Goal: Transaction & Acquisition: Subscribe to service/newsletter

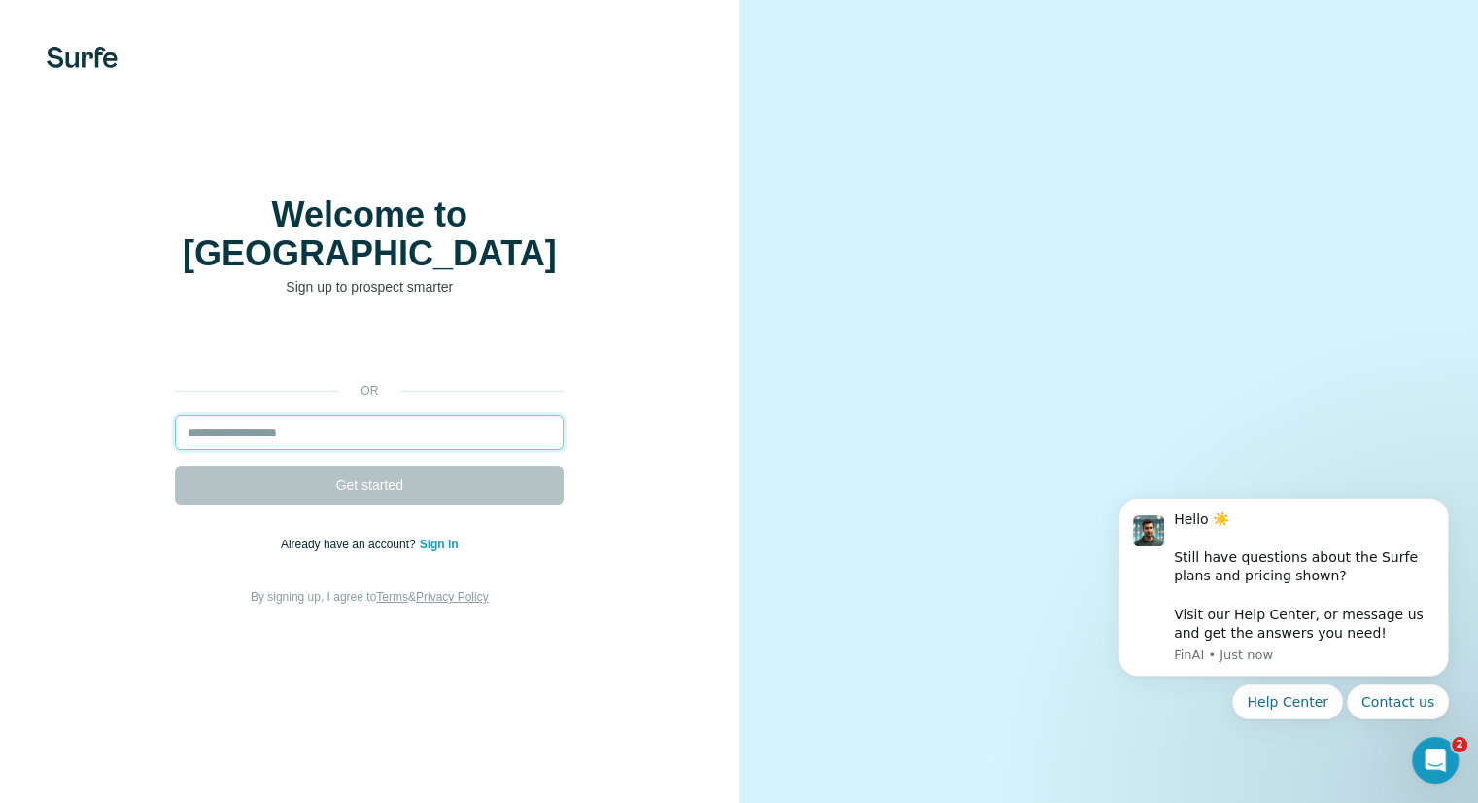
click at [254, 415] on input "email" at bounding box center [369, 432] width 389 height 35
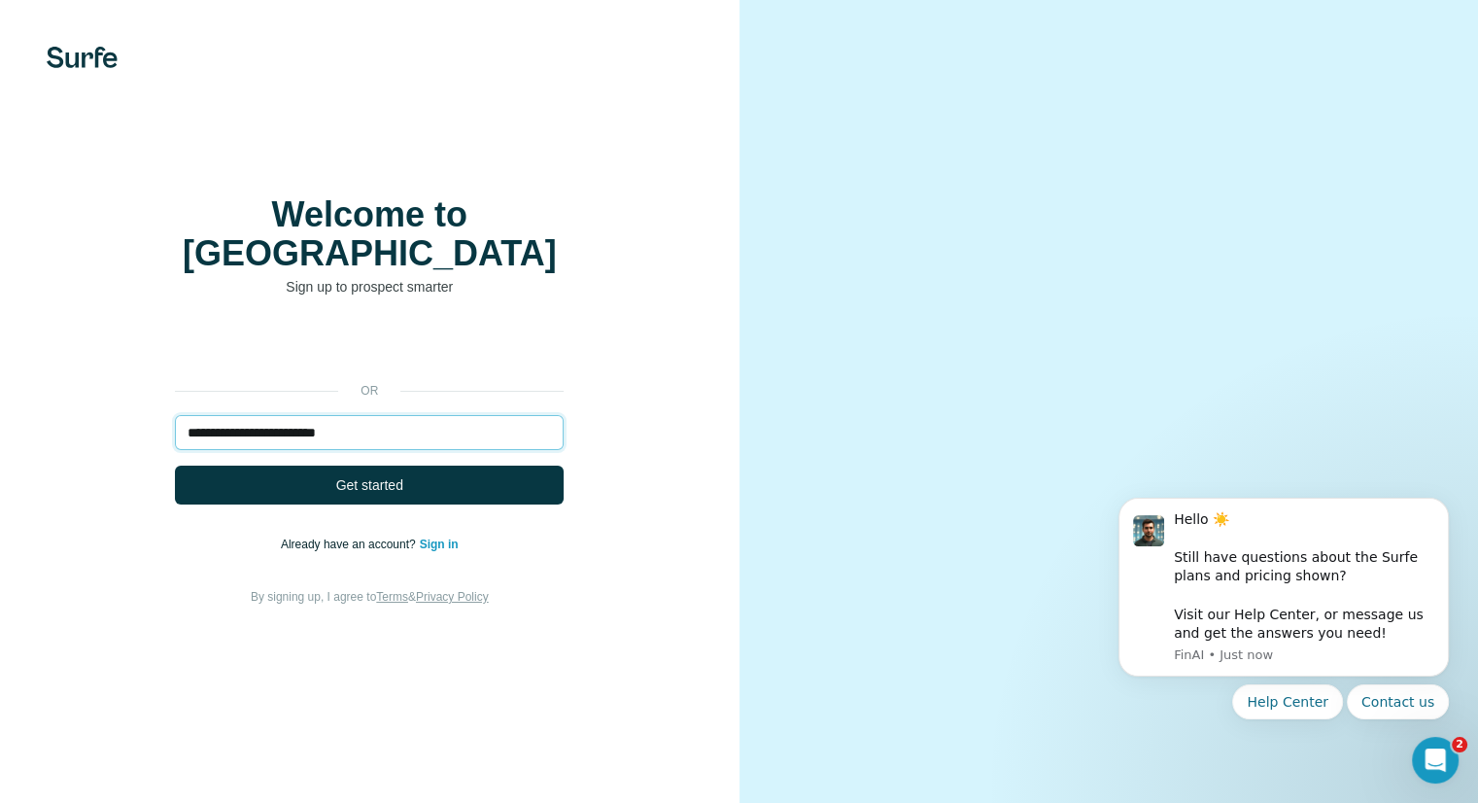
type input "**********"
click at [291, 487] on div "**********" at bounding box center [370, 467] width 662 height 280
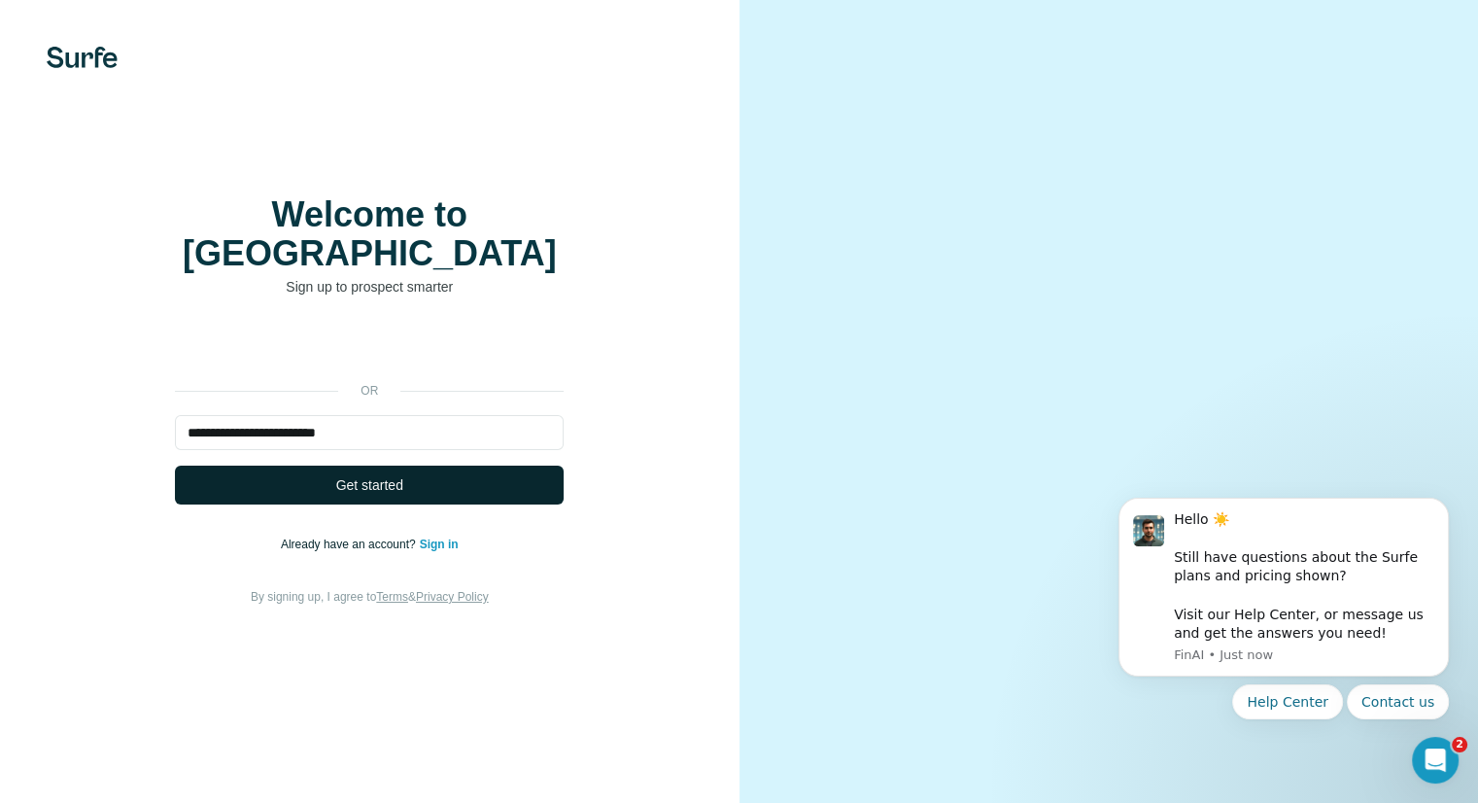
click at [284, 474] on button "Get started" at bounding box center [369, 484] width 389 height 39
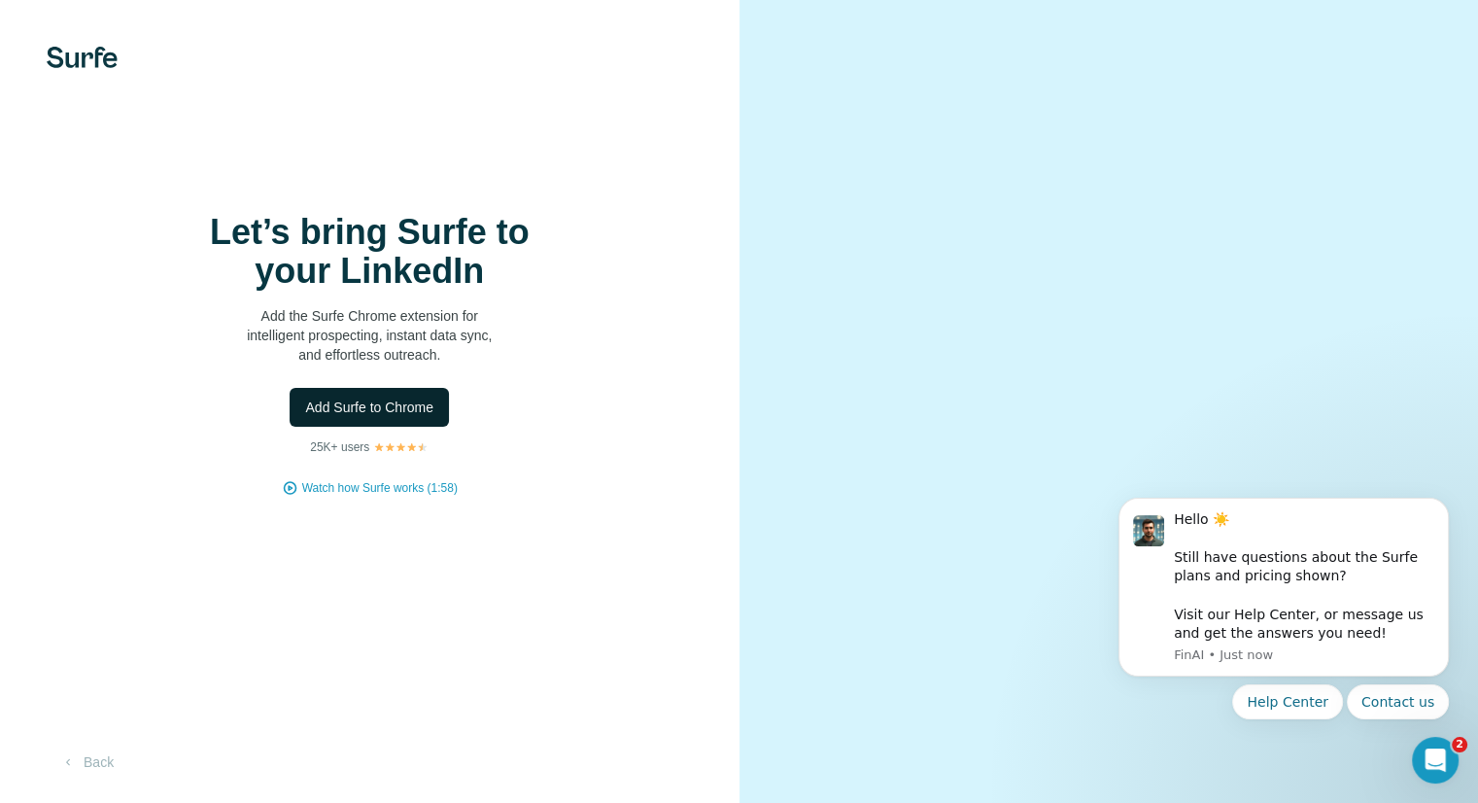
click at [400, 405] on span "Add Surfe to Chrome" at bounding box center [369, 406] width 128 height 19
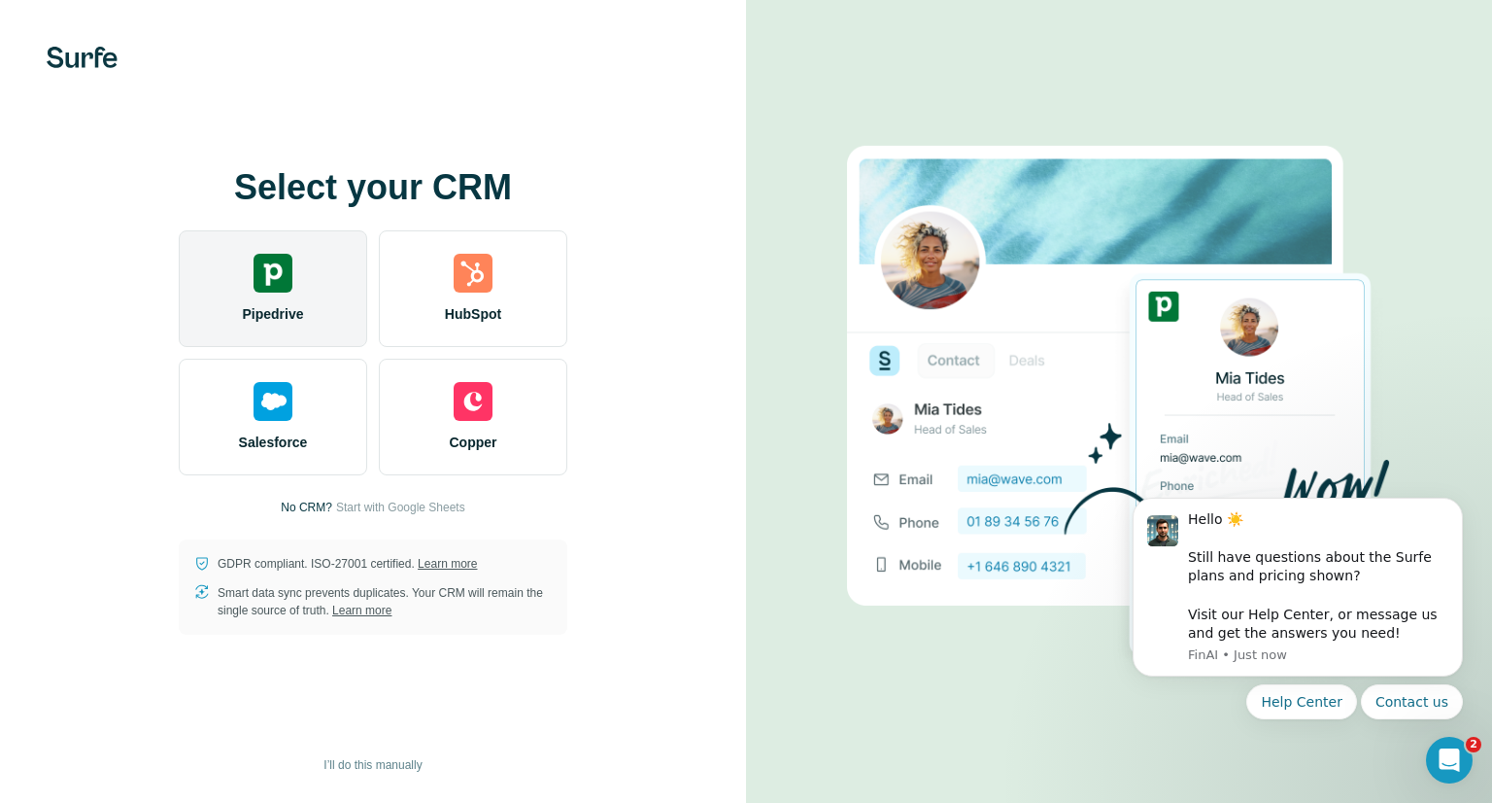
click at [294, 323] on span "Pipedrive" at bounding box center [272, 313] width 61 height 19
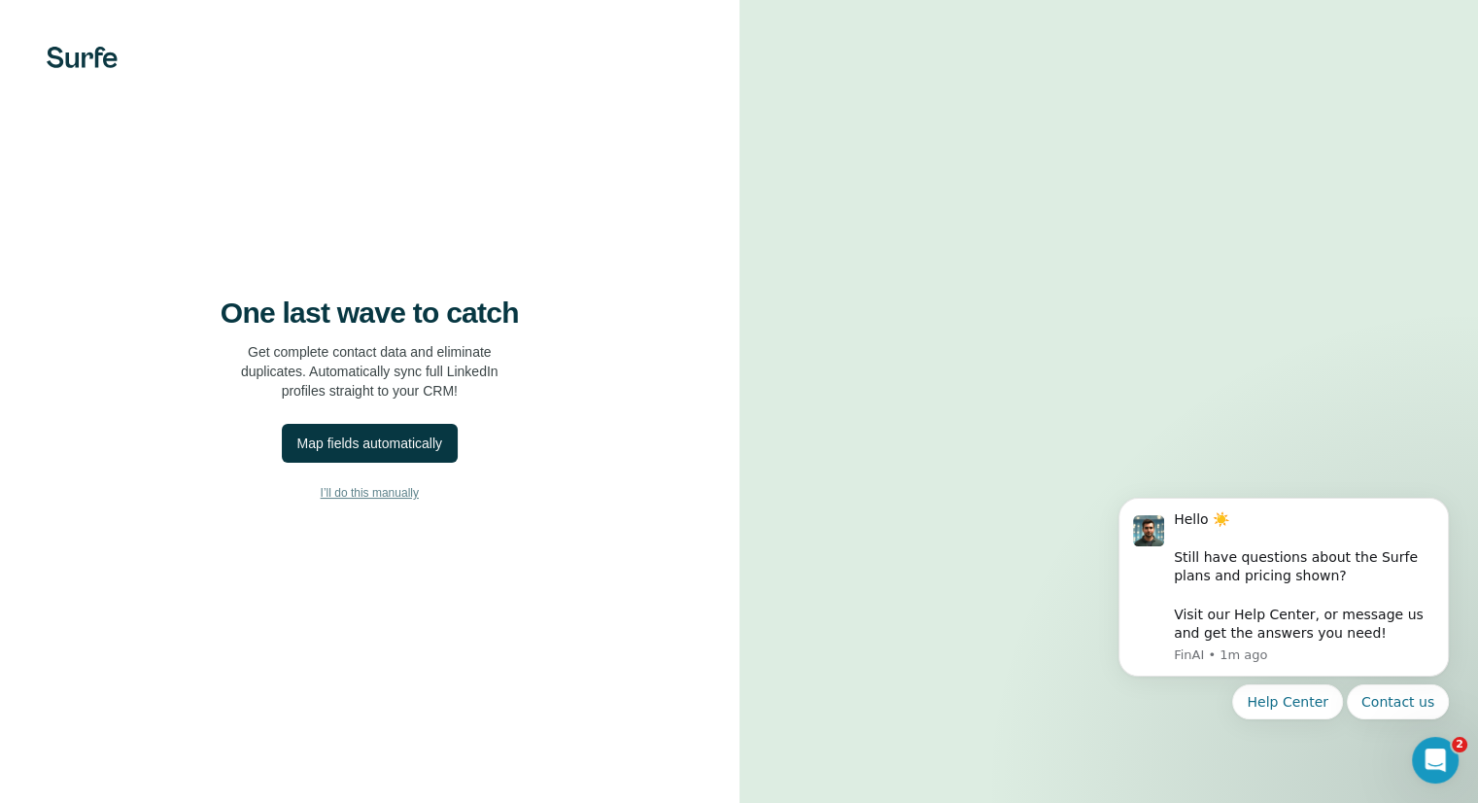
click at [393, 495] on span "I’ll do this manually" at bounding box center [370, 492] width 98 height 17
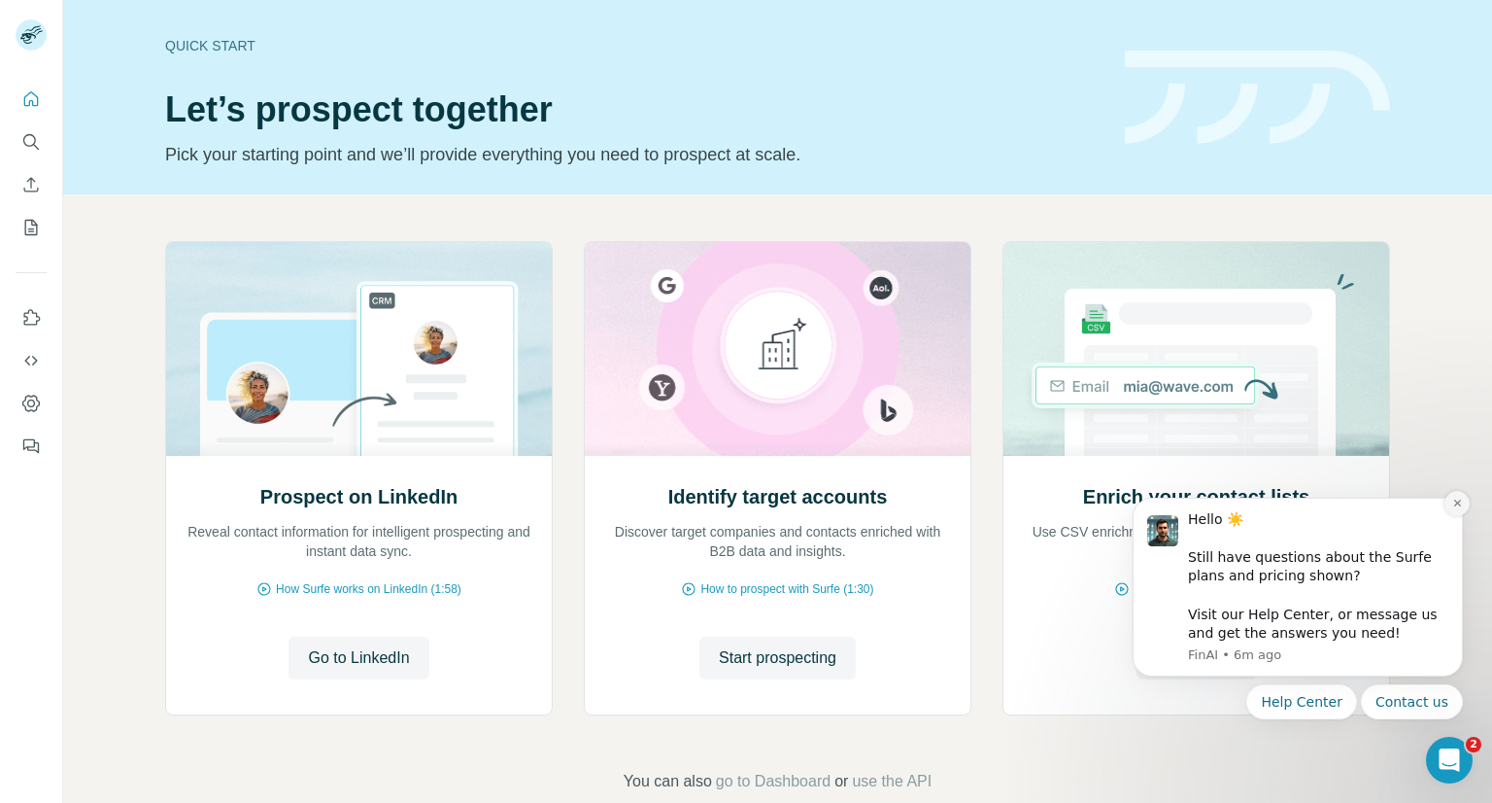
click at [1452, 500] on button "Dismiss notification" at bounding box center [1457, 503] width 25 height 25
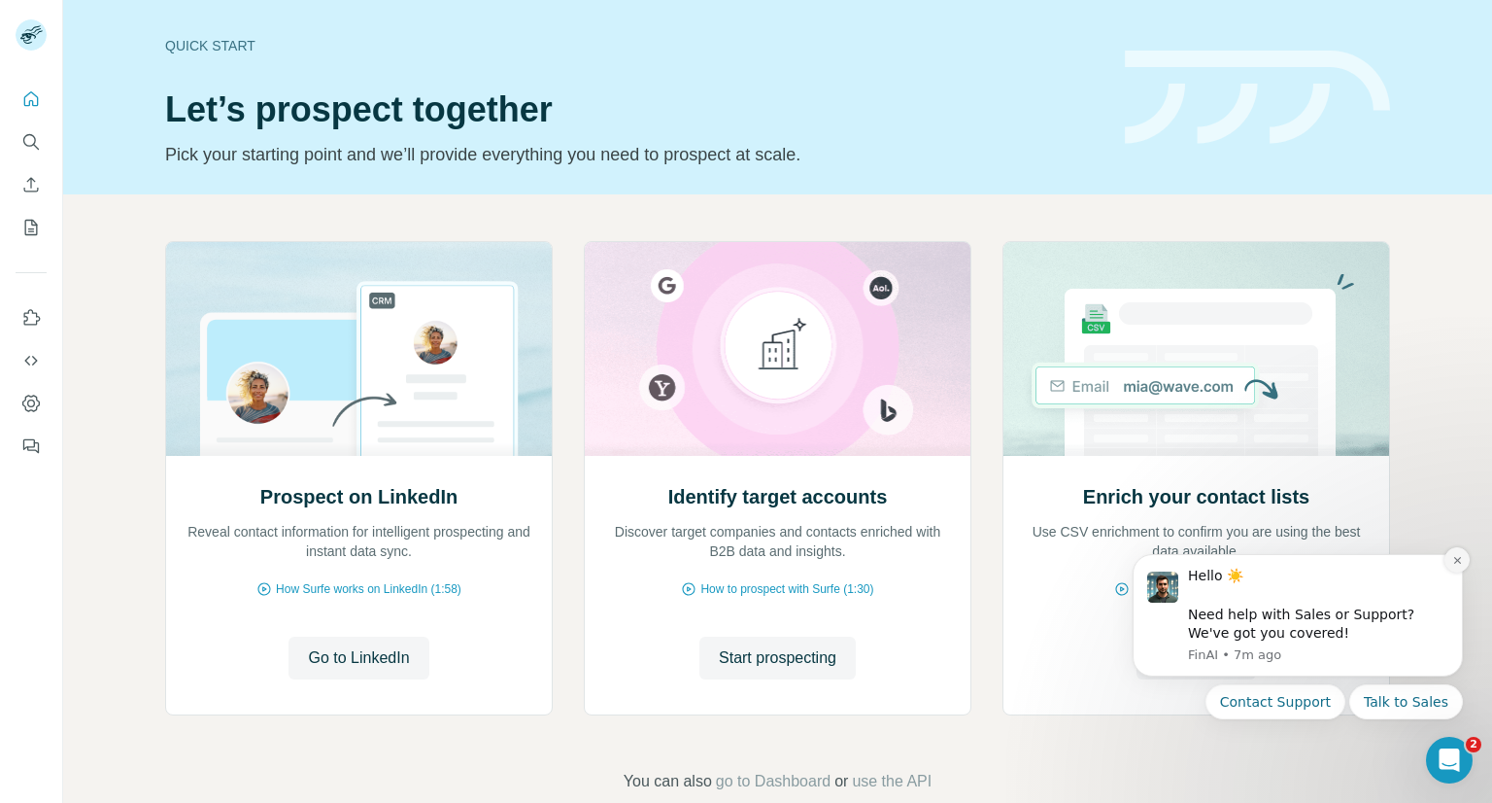
click at [1467, 564] on button "Dismiss notification" at bounding box center [1457, 559] width 25 height 25
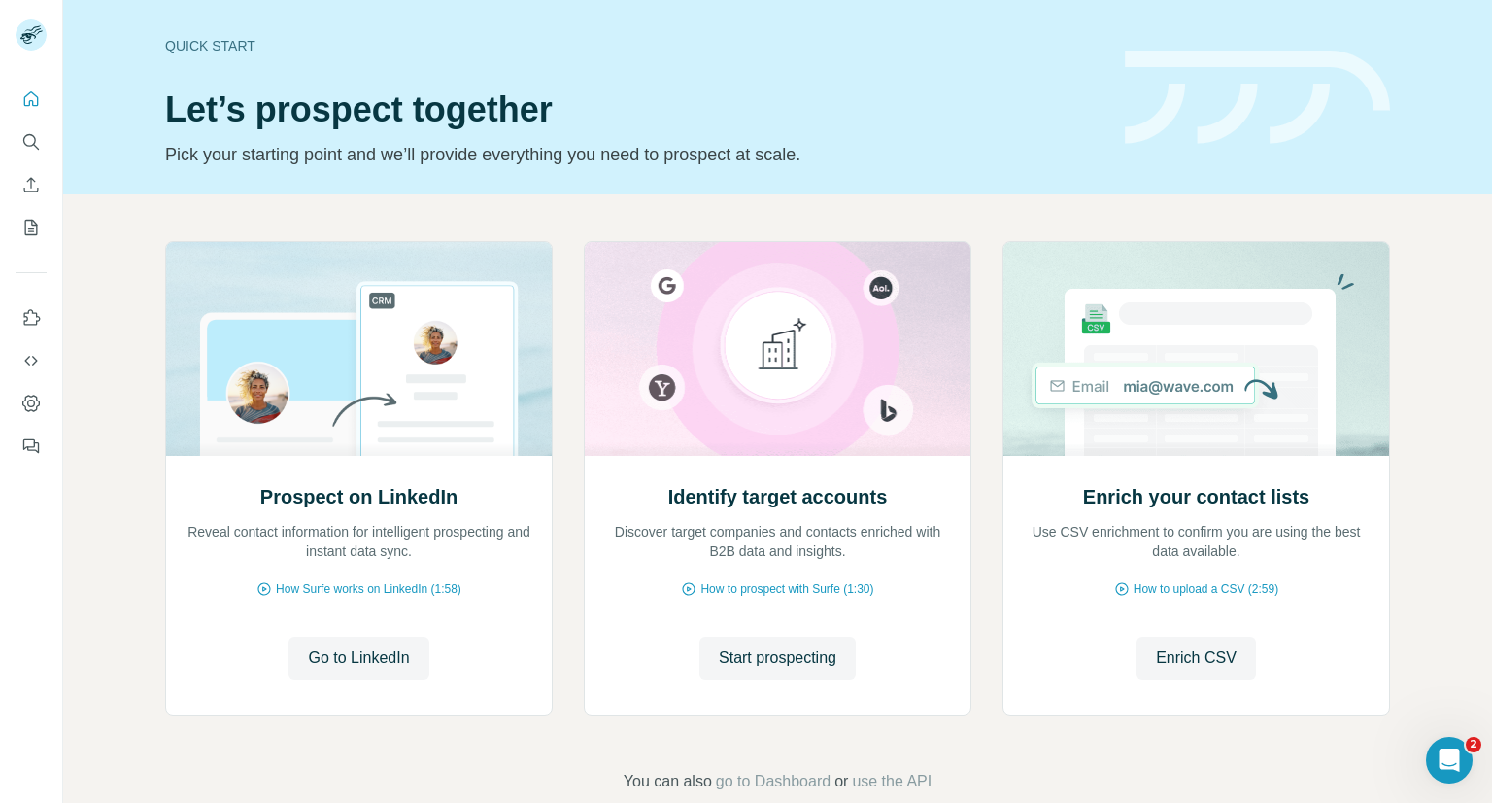
scroll to position [37, 0]
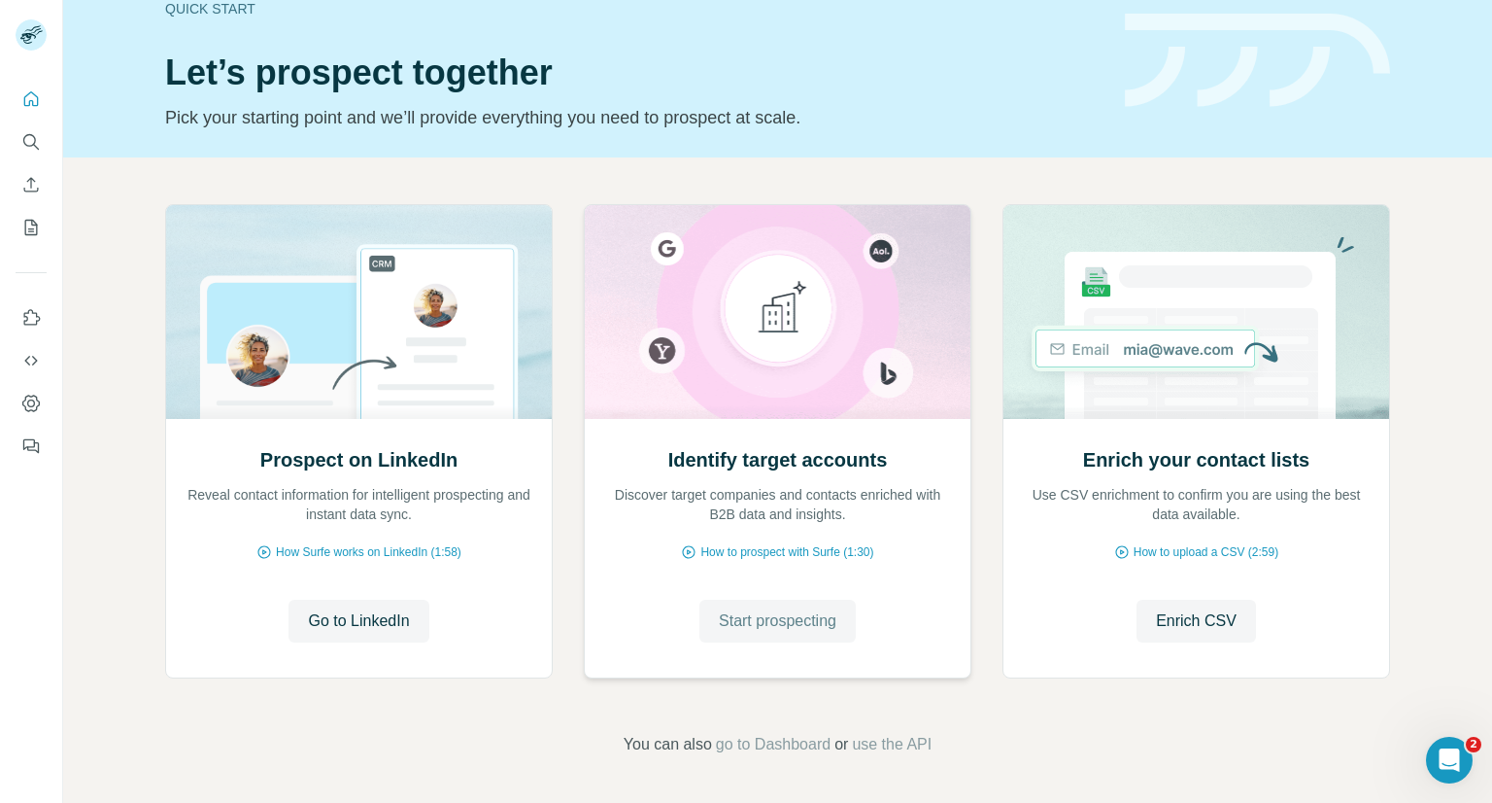
click at [756, 624] on span "Start prospecting" at bounding box center [778, 620] width 118 height 23
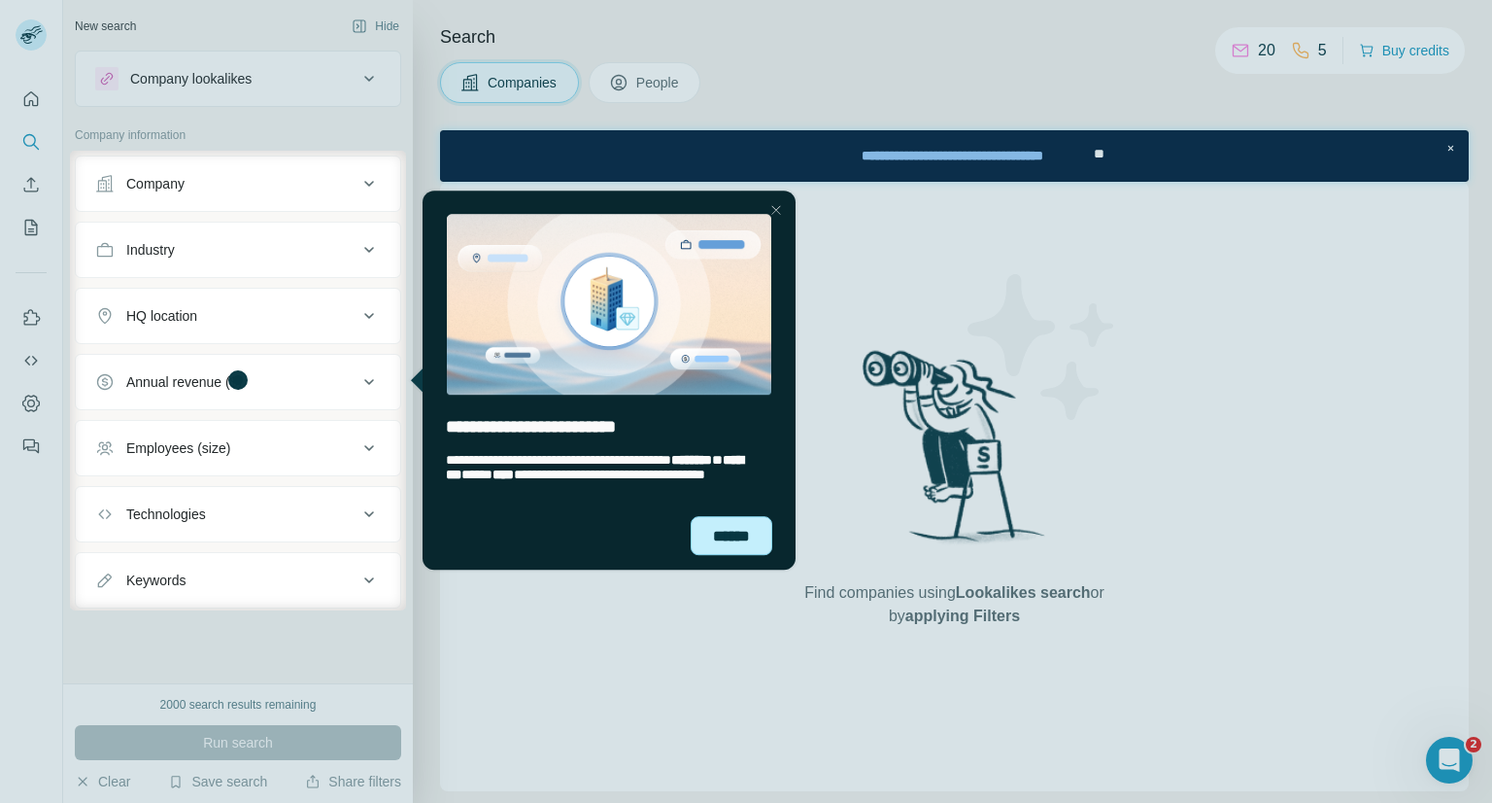
click at [730, 527] on div "******" at bounding box center [731, 536] width 82 height 40
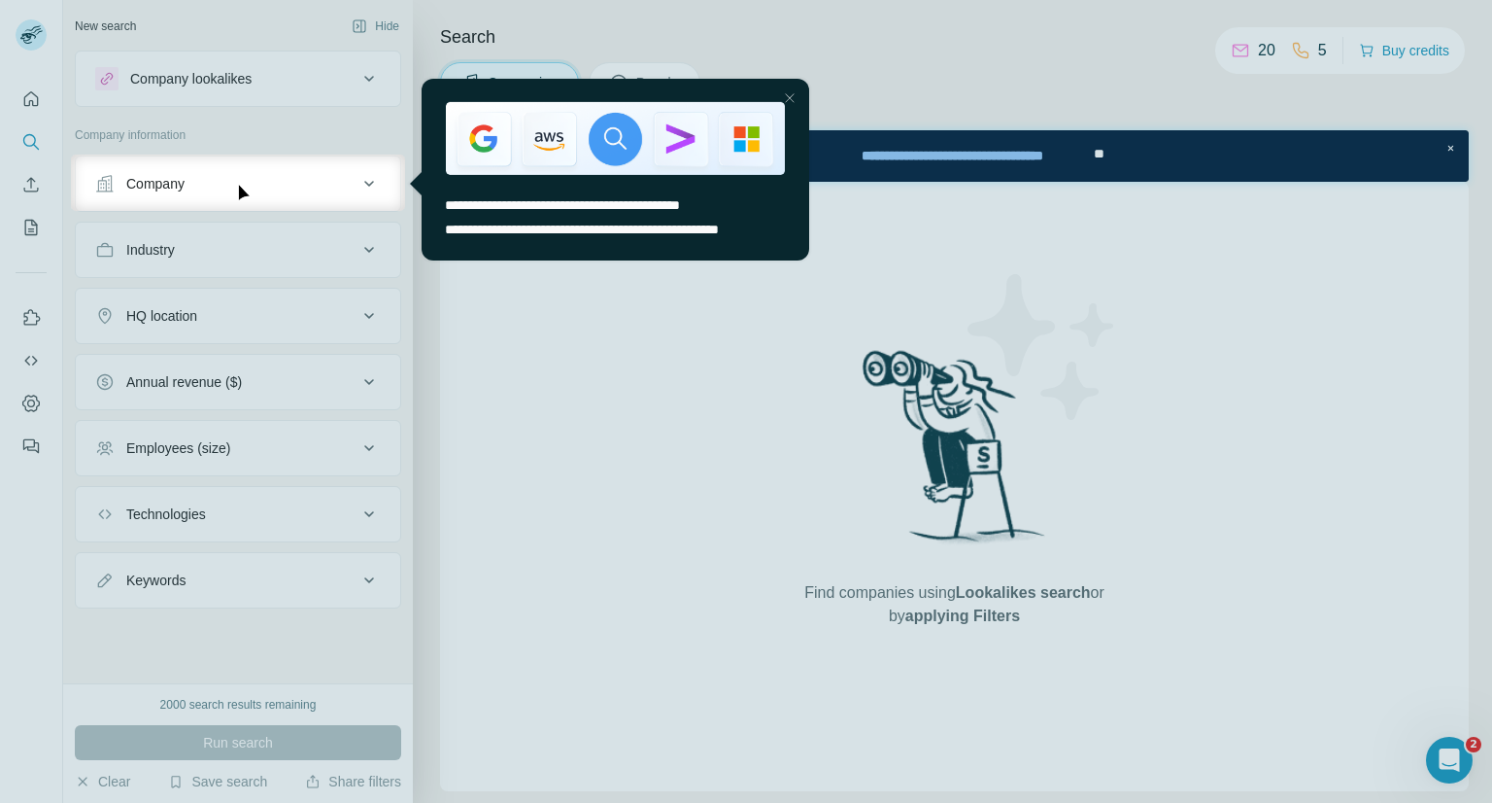
click at [792, 98] on div "Close Step" at bounding box center [789, 96] width 23 height 23
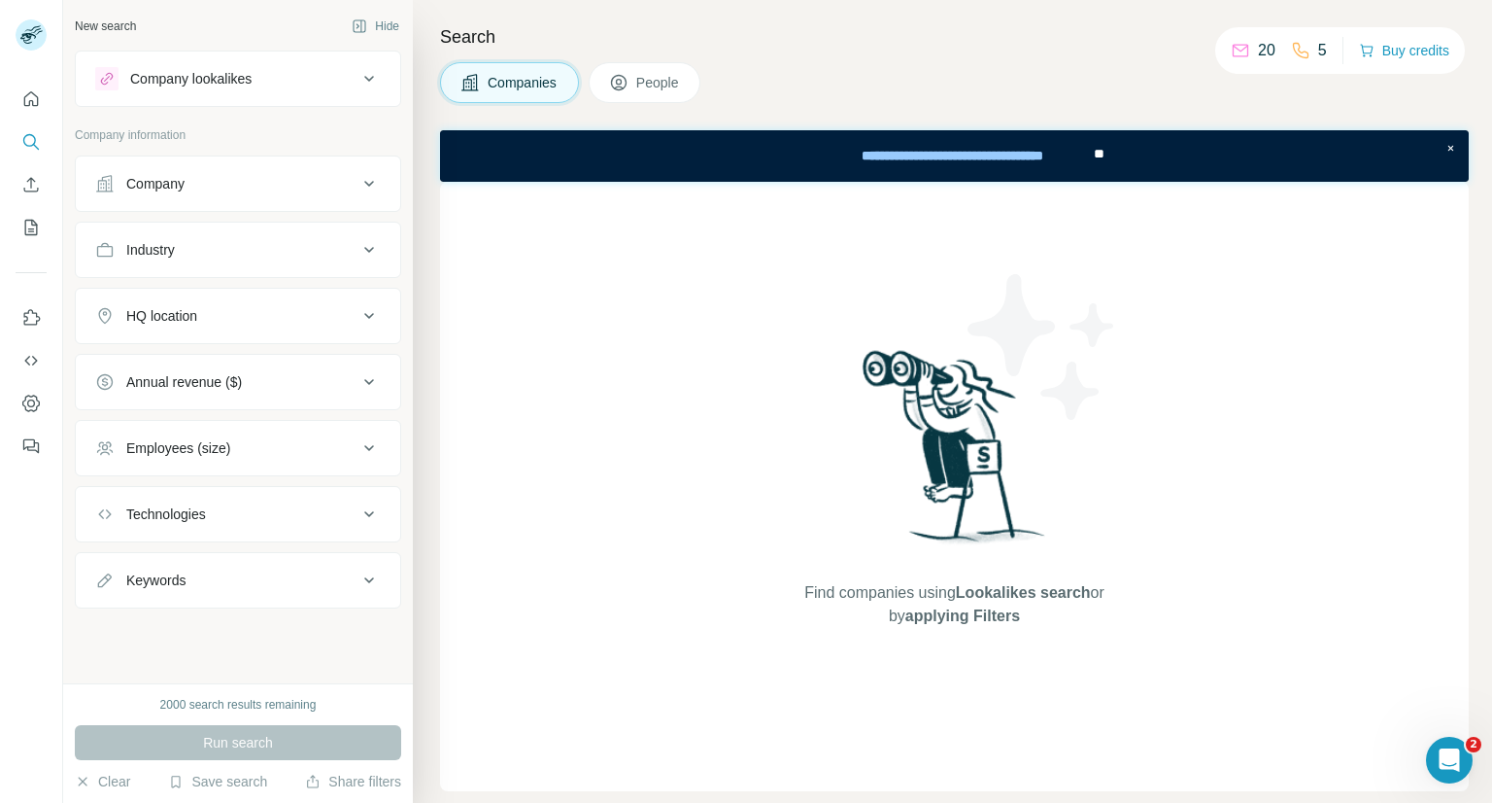
click at [280, 190] on div "Company" at bounding box center [226, 183] width 262 height 19
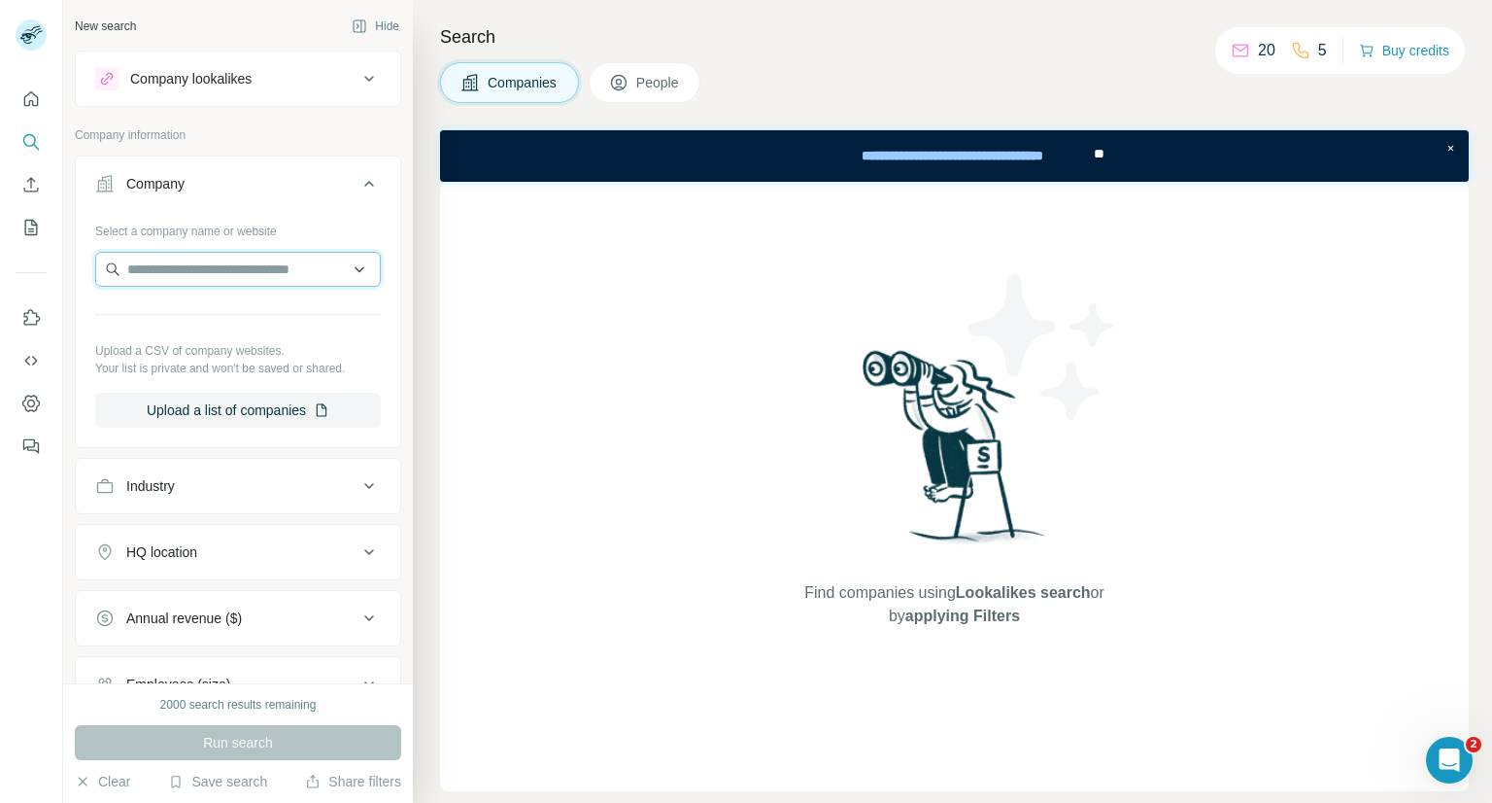
click at [256, 271] on input "text" at bounding box center [238, 269] width 286 height 35
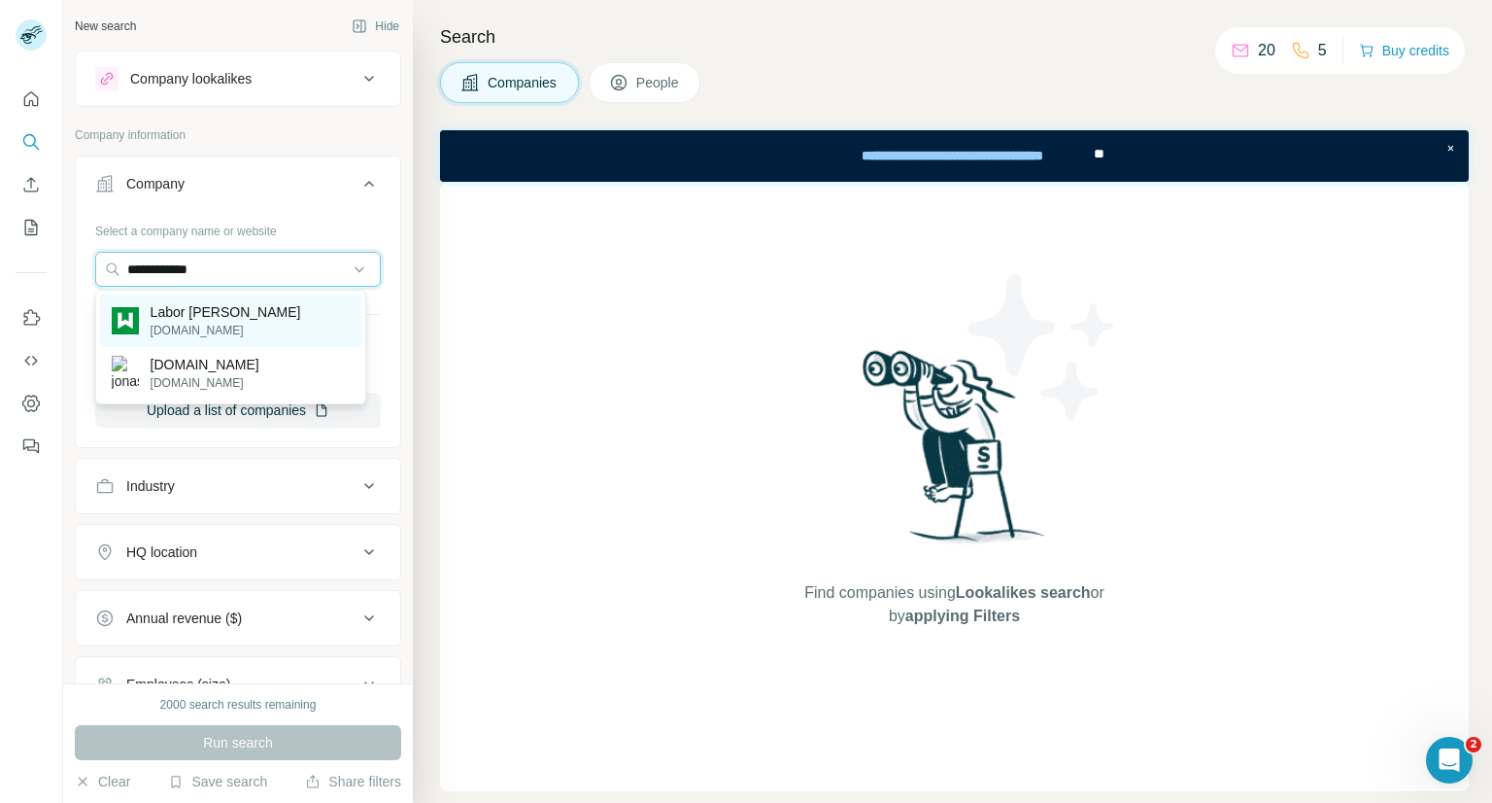
type input "**********"
click at [227, 317] on p "Labor [PERSON_NAME]" at bounding box center [226, 311] width 151 height 19
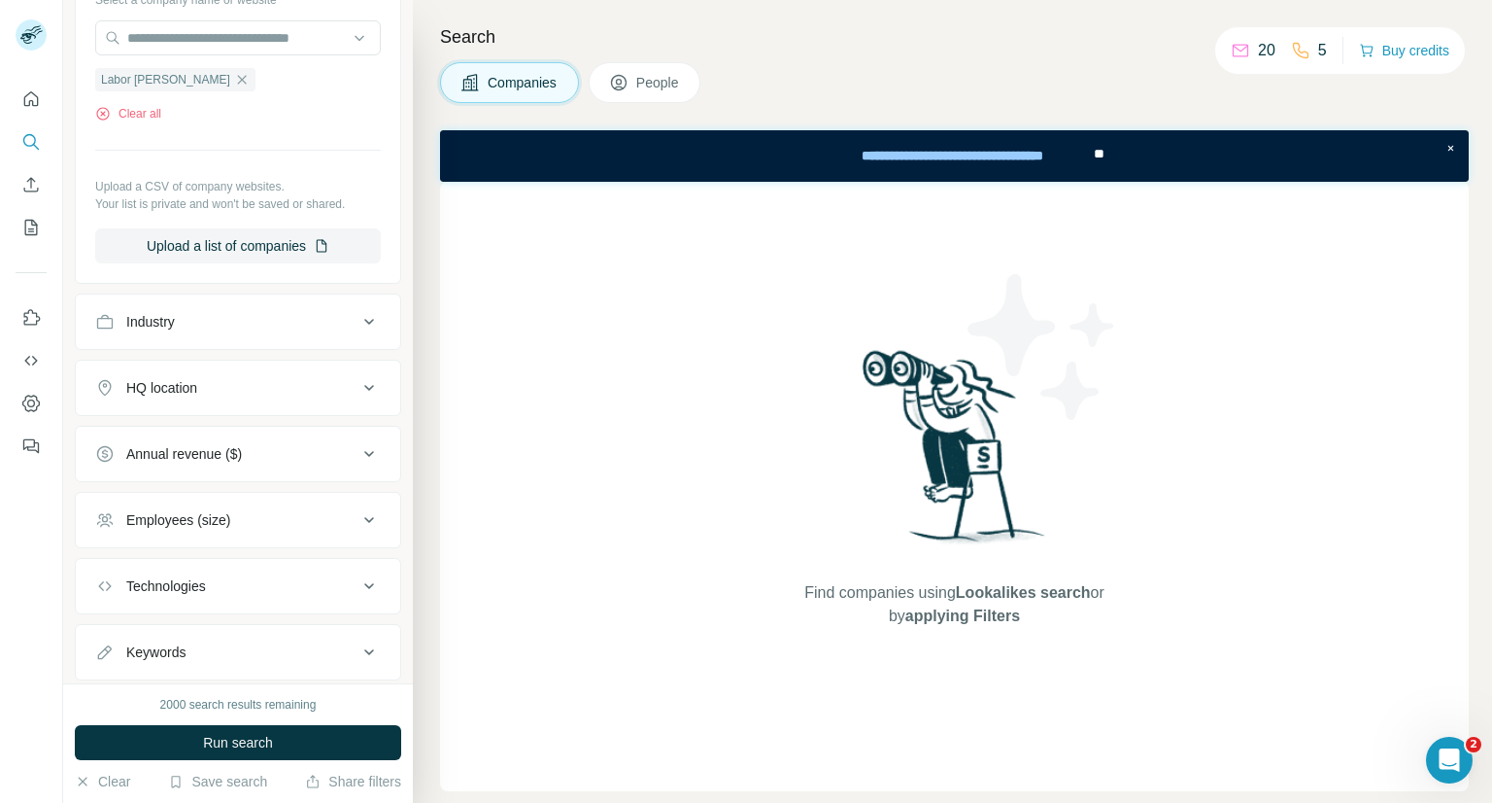
scroll to position [280, 0]
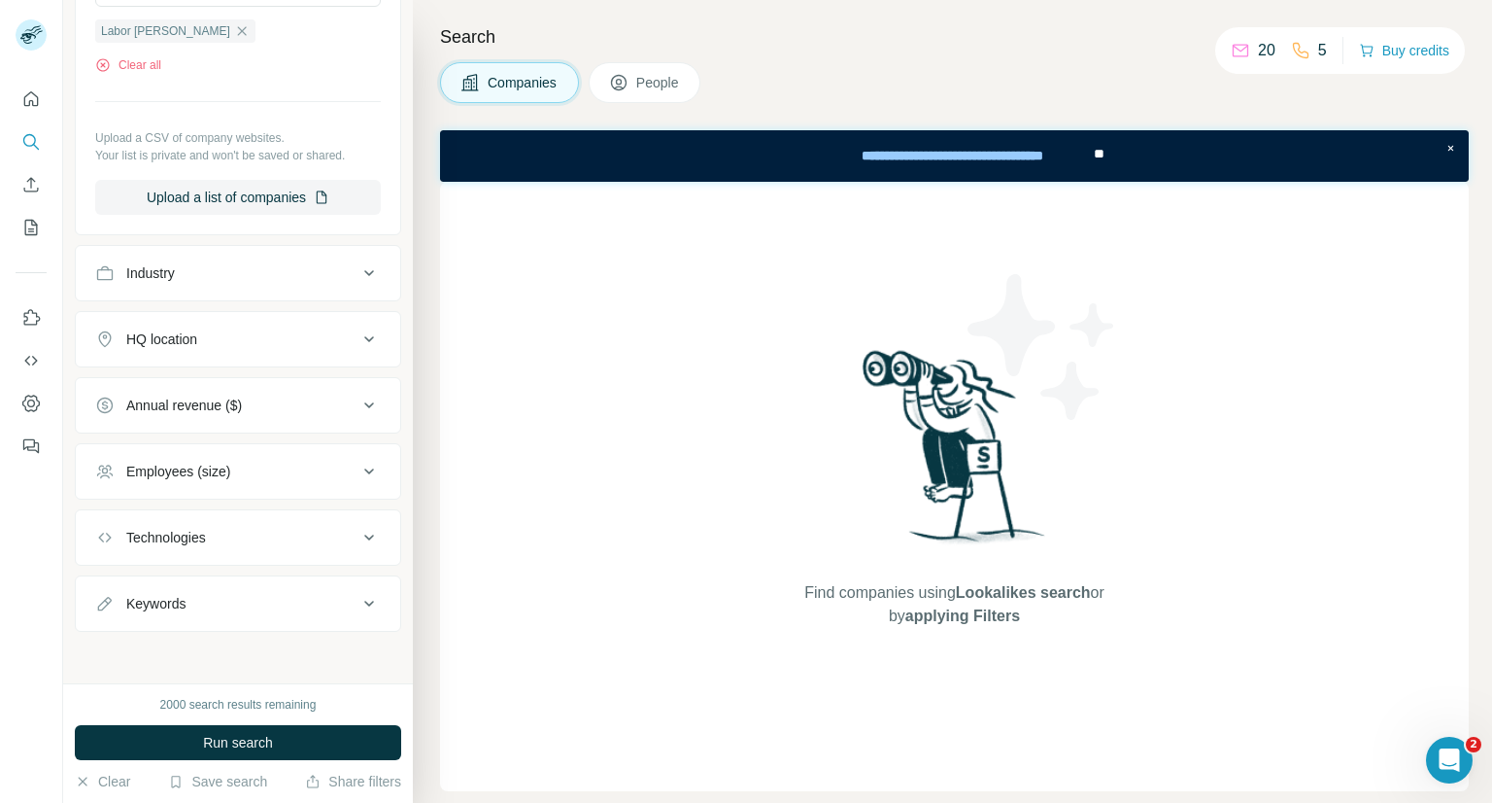
click at [197, 254] on button "Industry" at bounding box center [238, 273] width 325 height 47
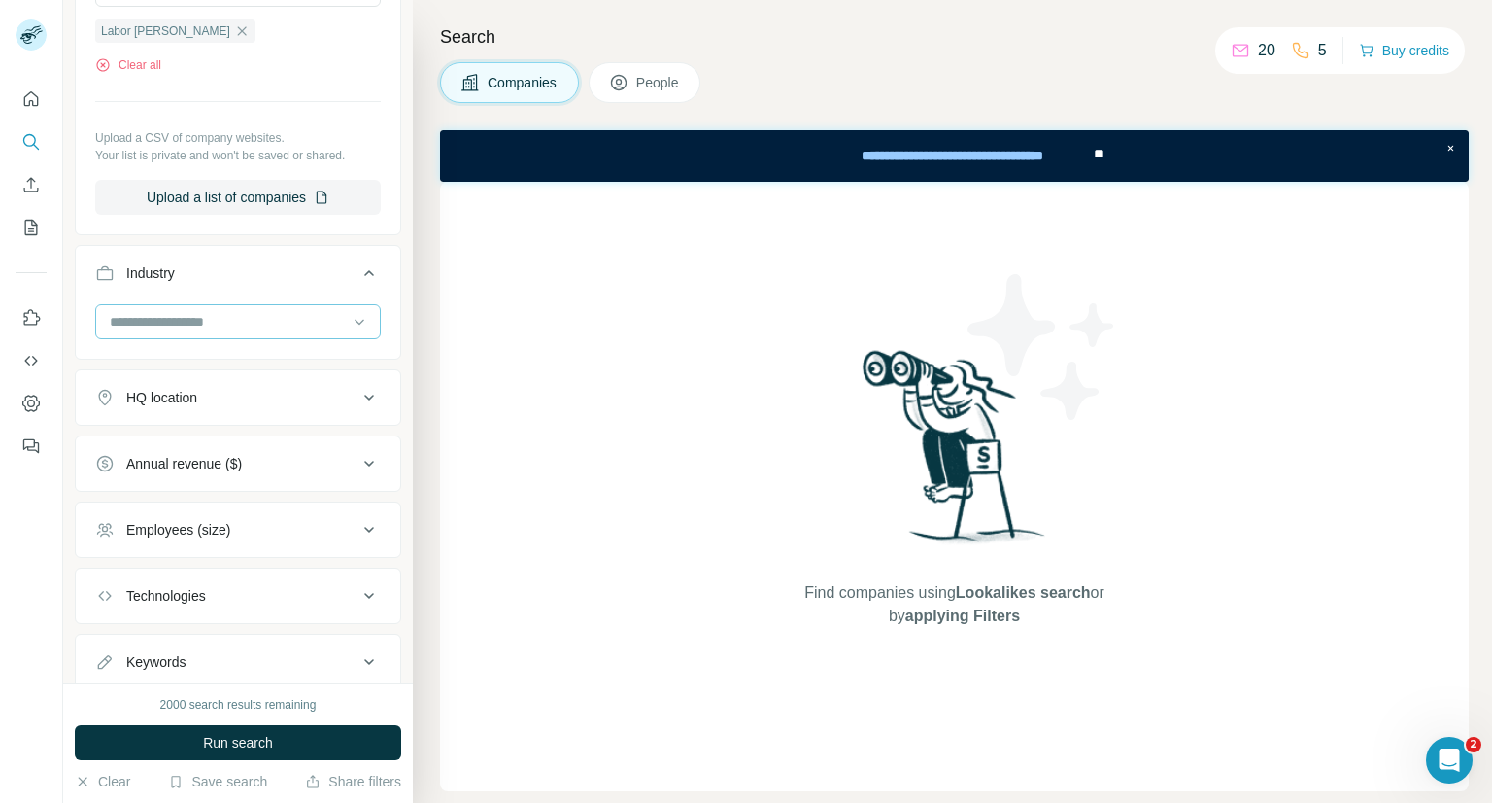
click at [188, 315] on input at bounding box center [228, 321] width 240 height 21
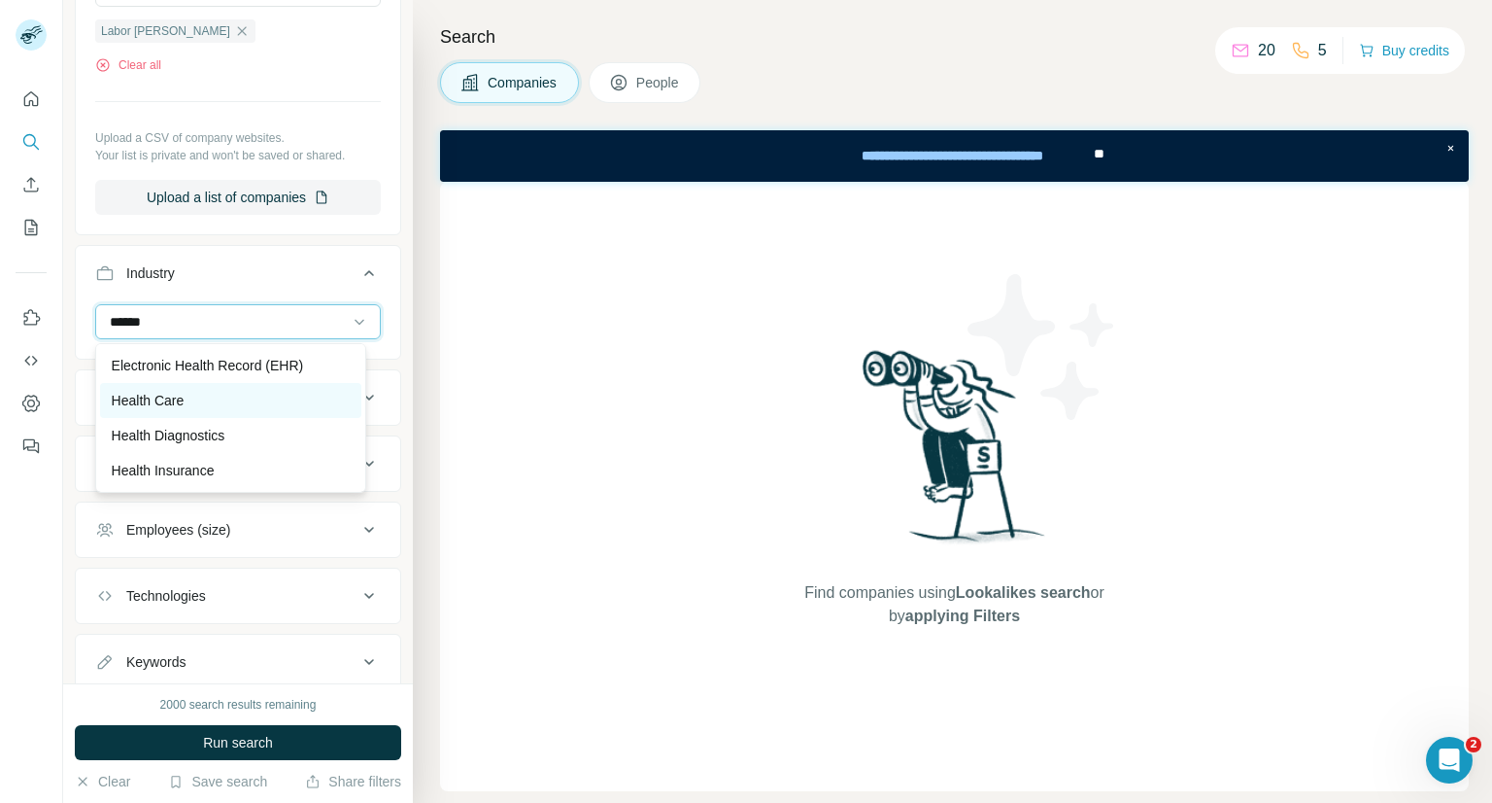
type input "******"
click at [156, 398] on p "Health Care" at bounding box center [148, 400] width 73 height 19
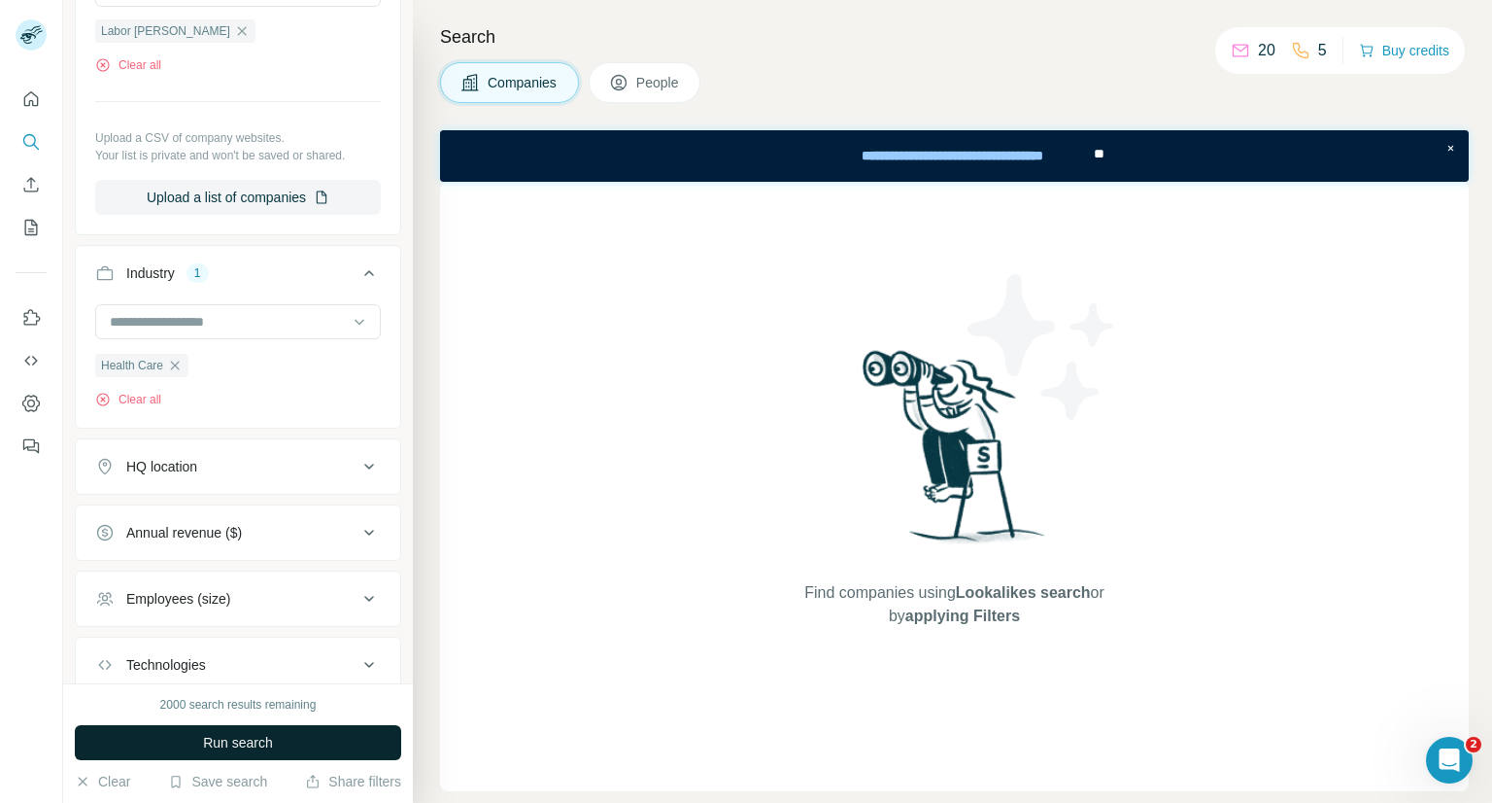
click at [234, 741] on span "Run search" at bounding box center [238, 742] width 70 height 19
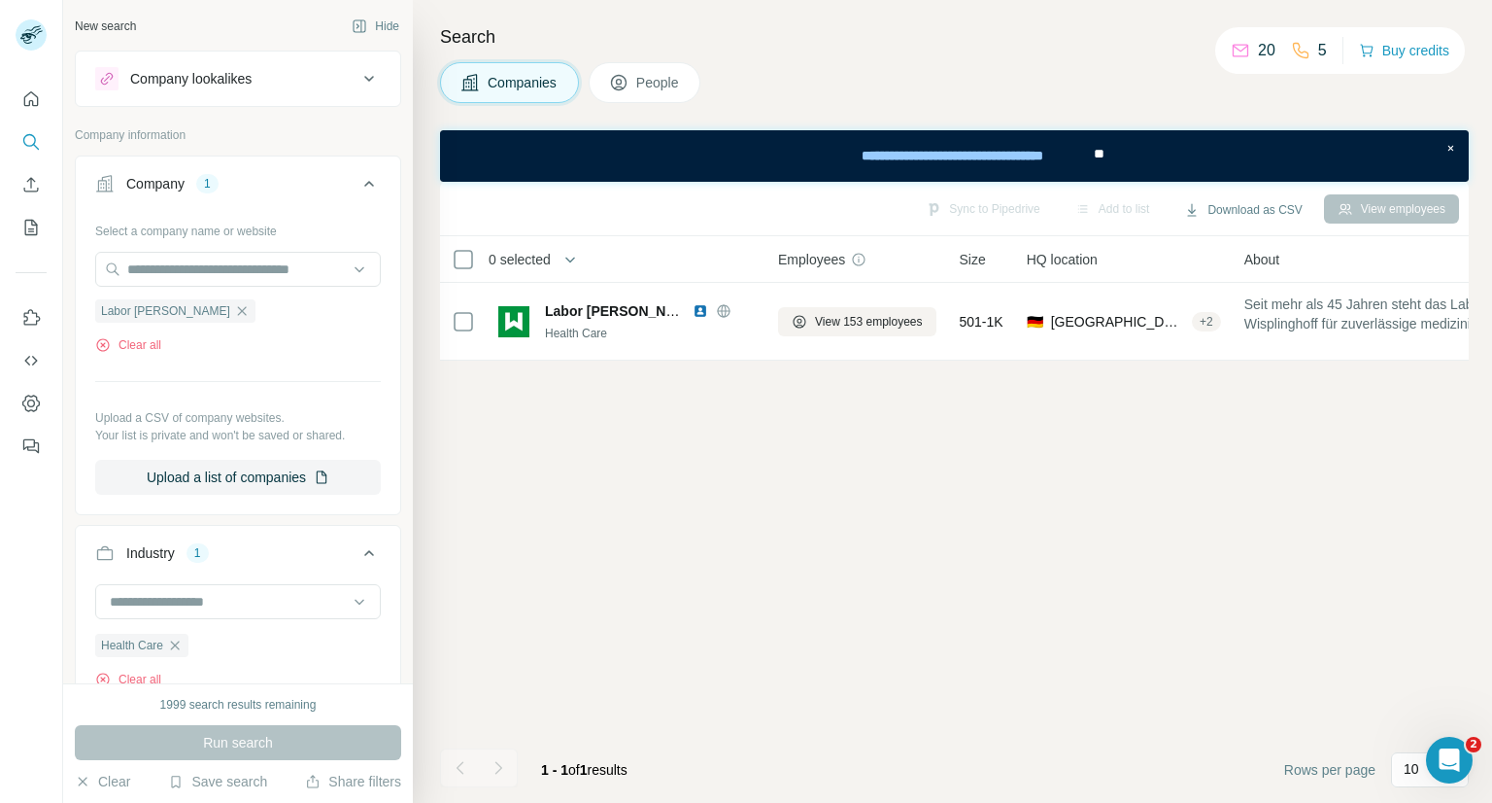
click at [663, 87] on span "People" at bounding box center [658, 82] width 45 height 19
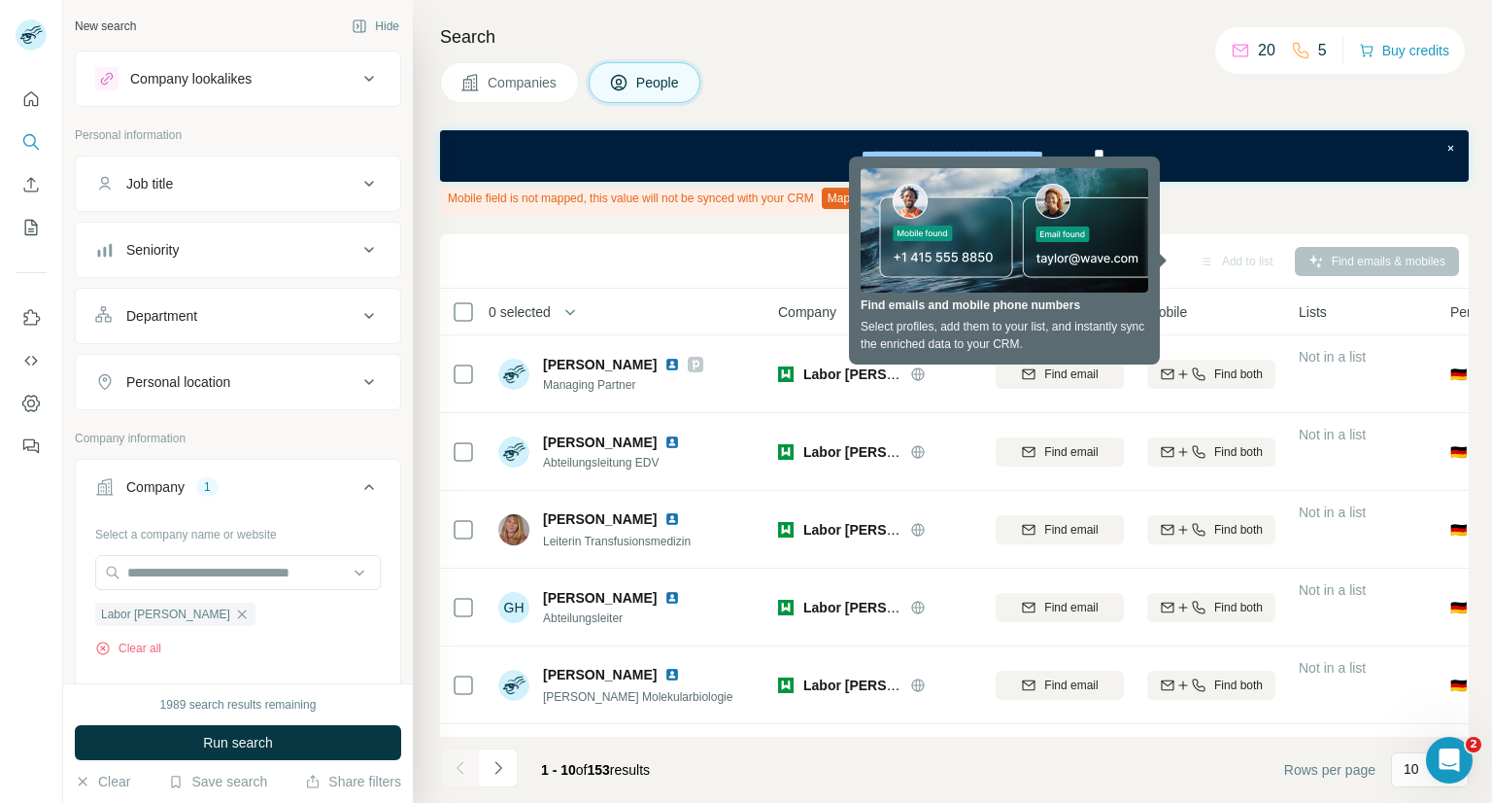
click at [1179, 72] on div "Companies People" at bounding box center [954, 82] width 1029 height 41
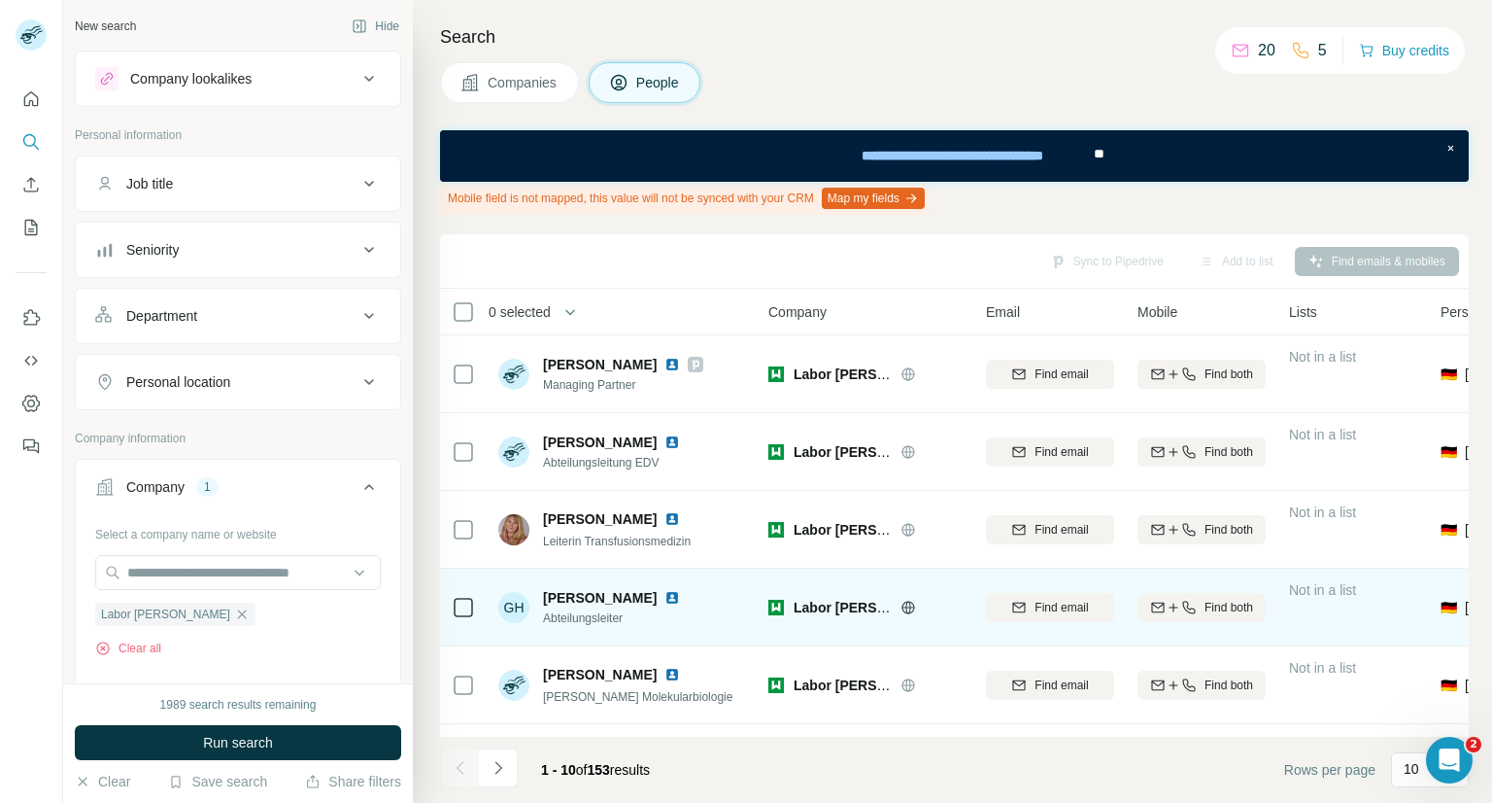
scroll to position [0, 11]
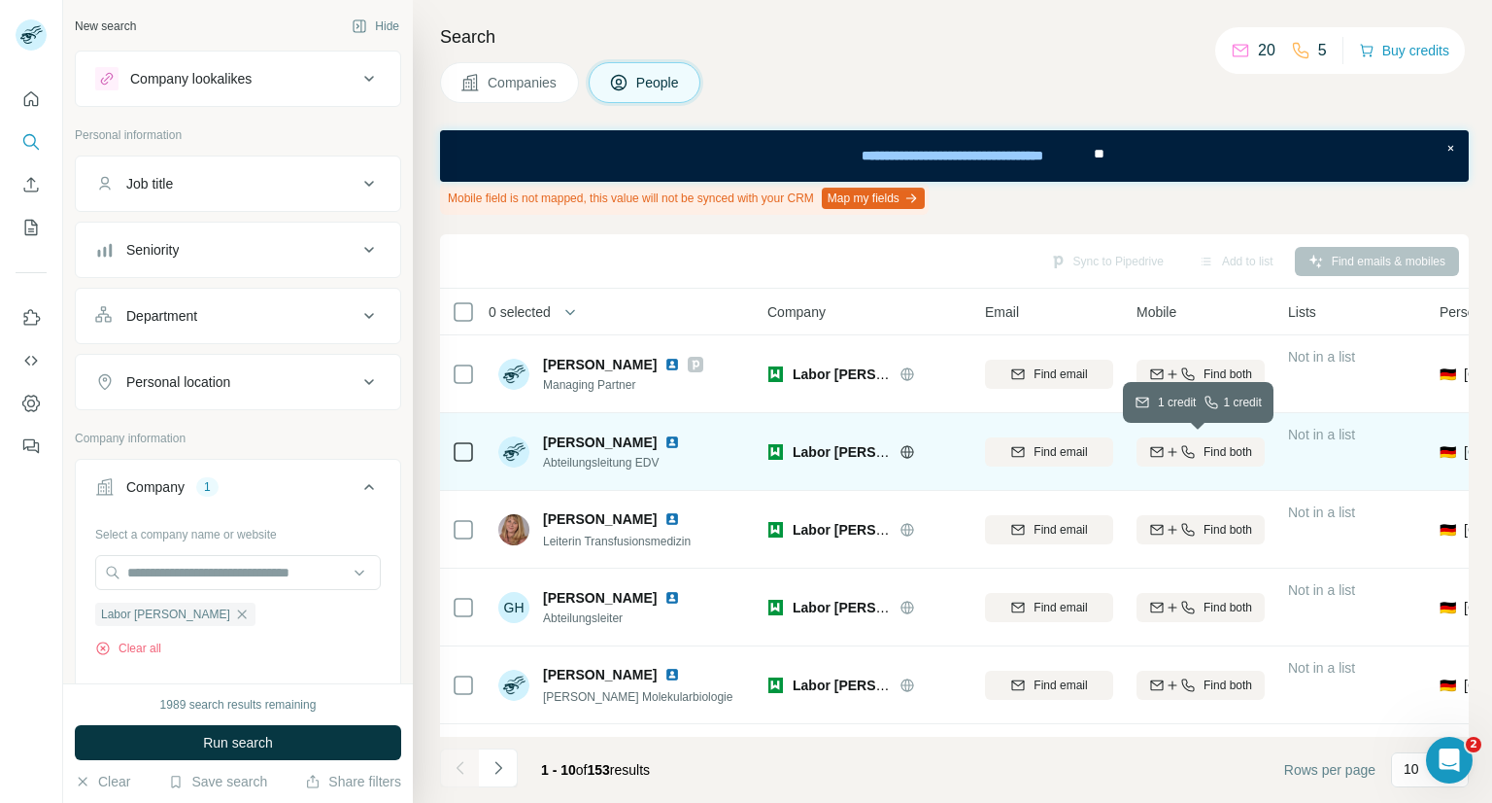
click at [1195, 454] on div "Find both" at bounding box center [1201, 451] width 128 height 17
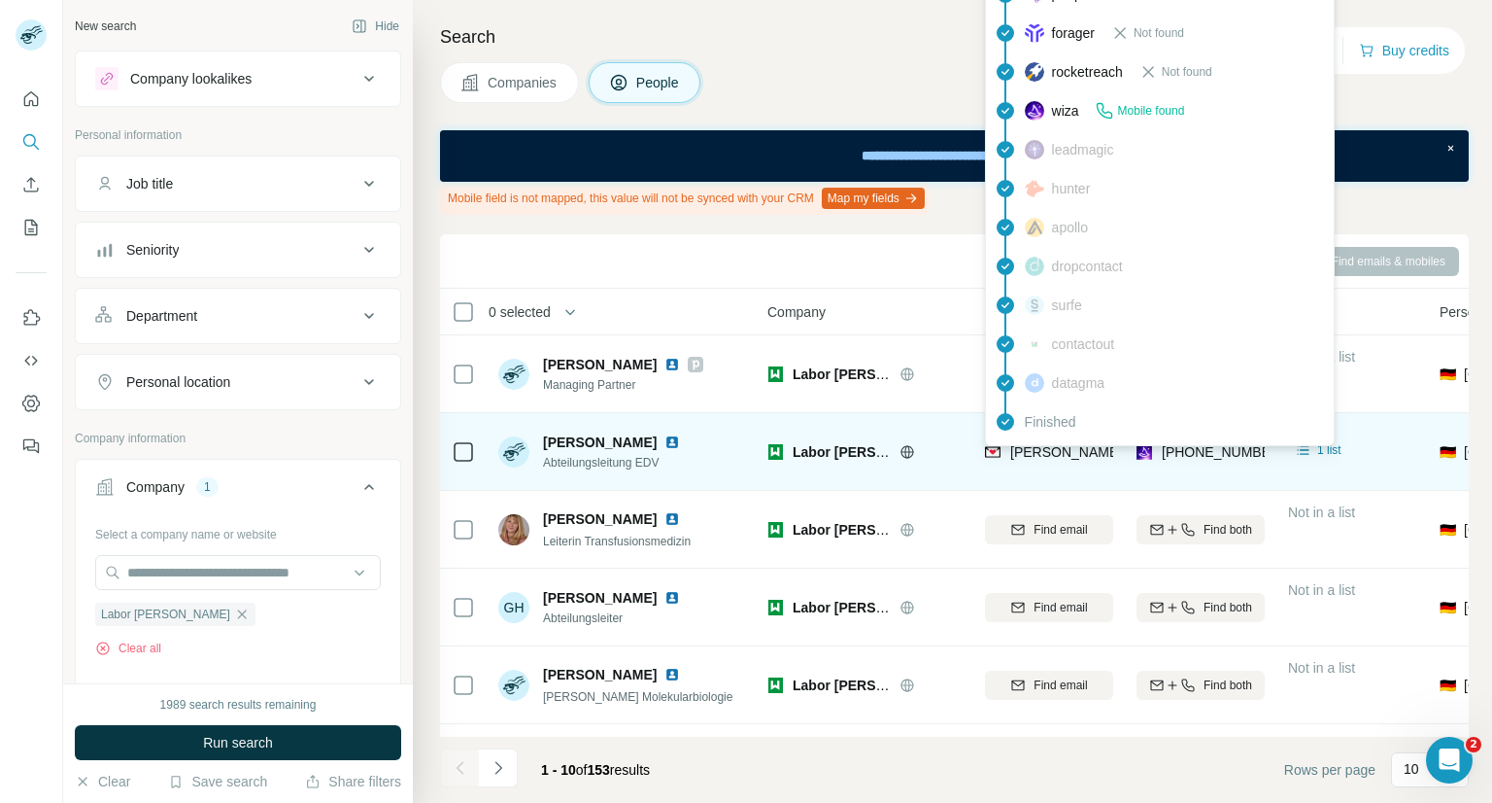
click at [1073, 451] on span "[PERSON_NAME][EMAIL_ADDRESS][DOMAIN_NAME]" at bounding box center [1181, 452] width 342 height 16
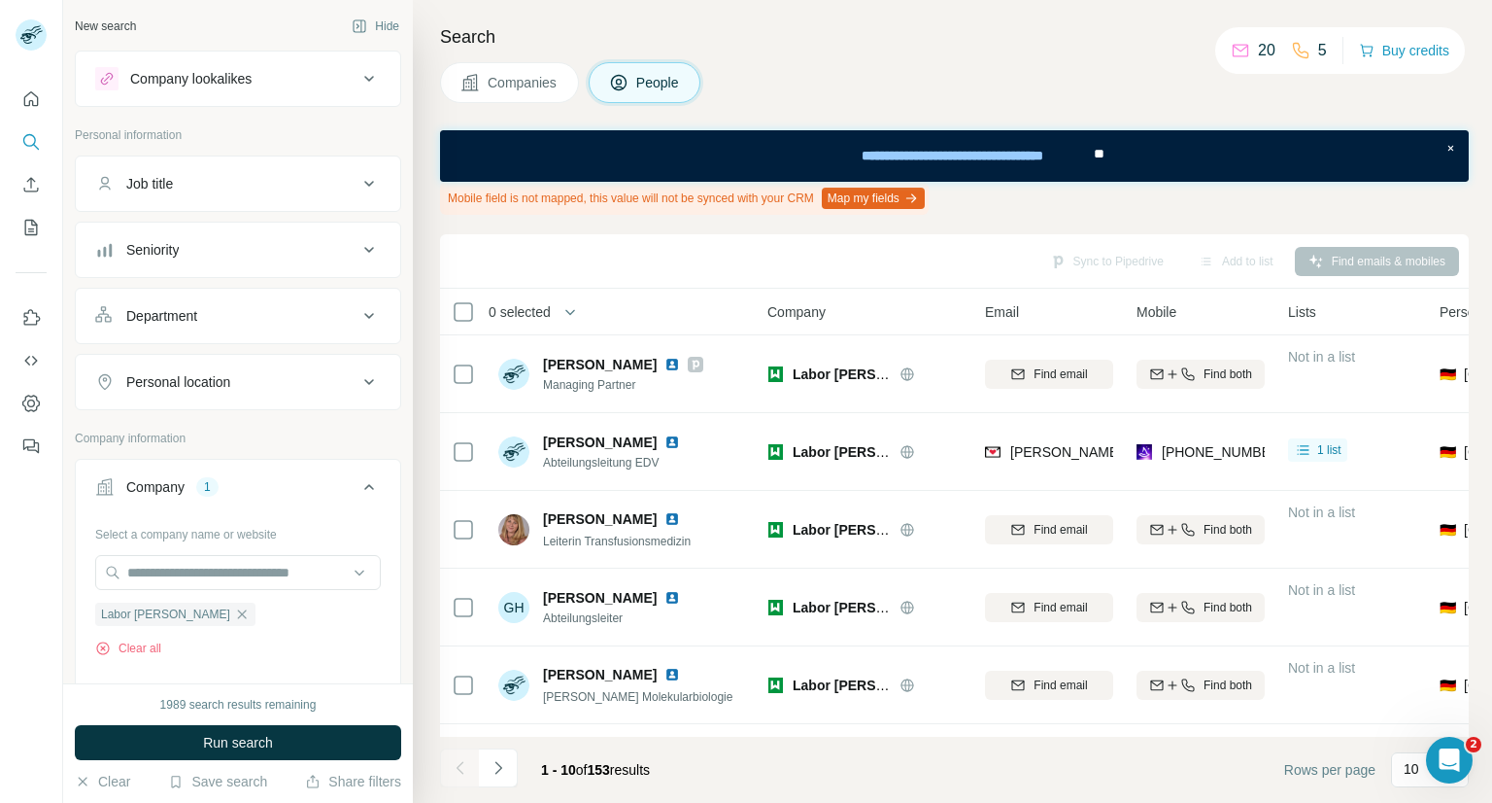
click at [901, 196] on button "Map my fields" at bounding box center [873, 198] width 103 height 21
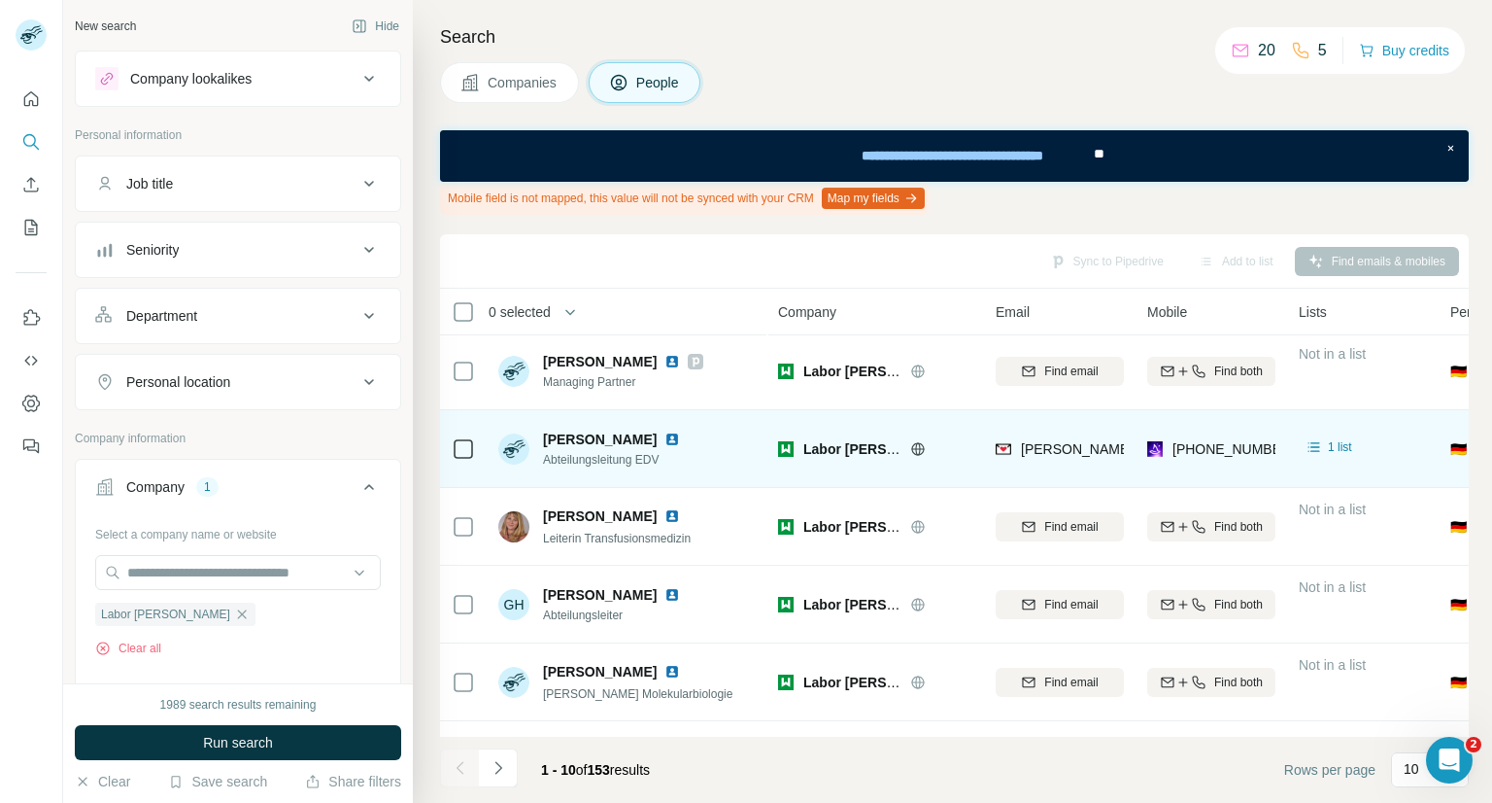
scroll to position [0, 0]
